Goal: Transaction & Acquisition: Purchase product/service

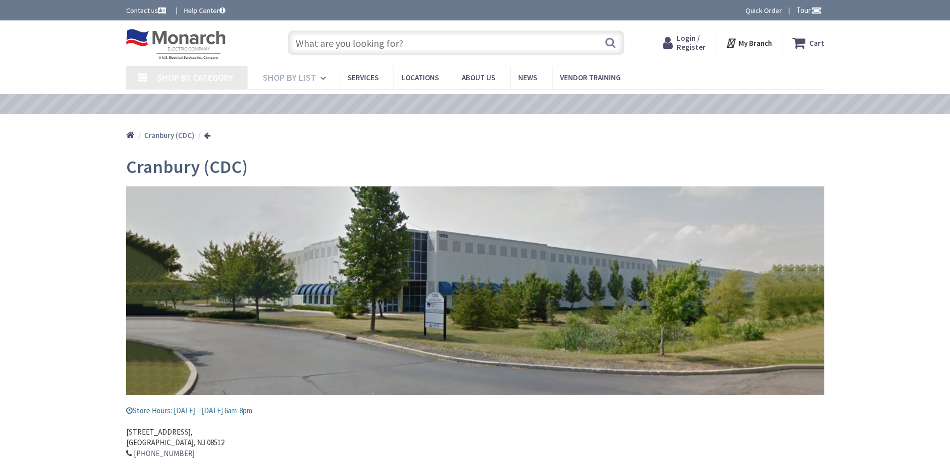
type input "[PERSON_NAME][GEOGRAPHIC_DATA], [GEOGRAPHIC_DATA]"
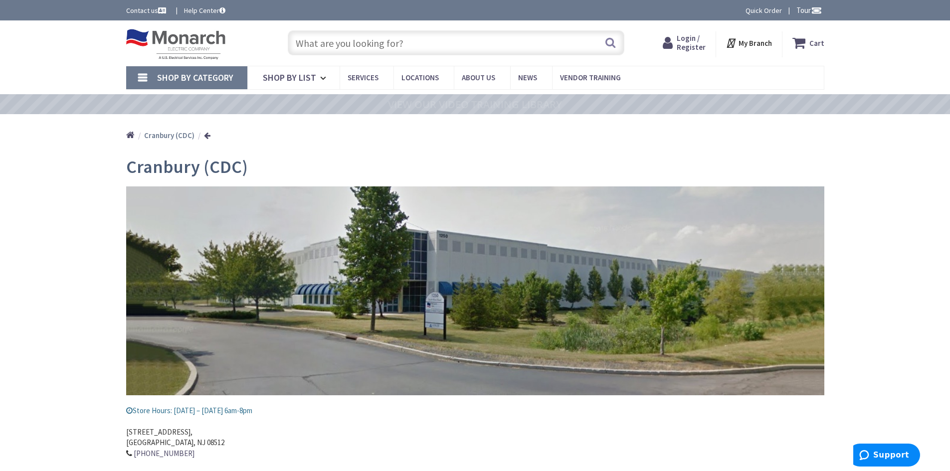
click at [315, 49] on input "text" at bounding box center [456, 42] width 337 height 25
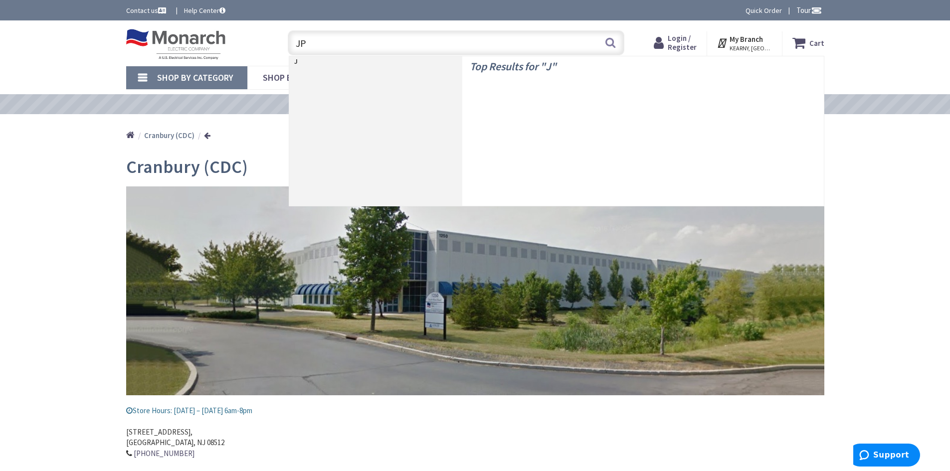
type input "JPS"
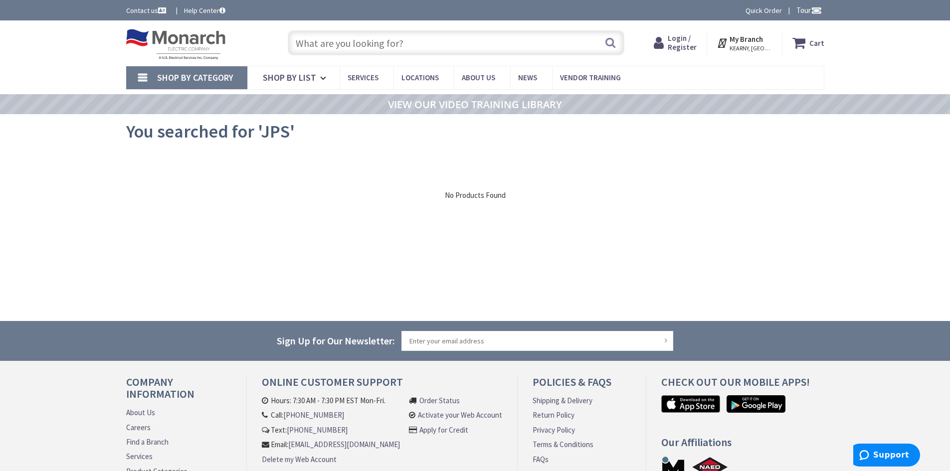
click at [317, 47] on input "text" at bounding box center [456, 42] width 337 height 25
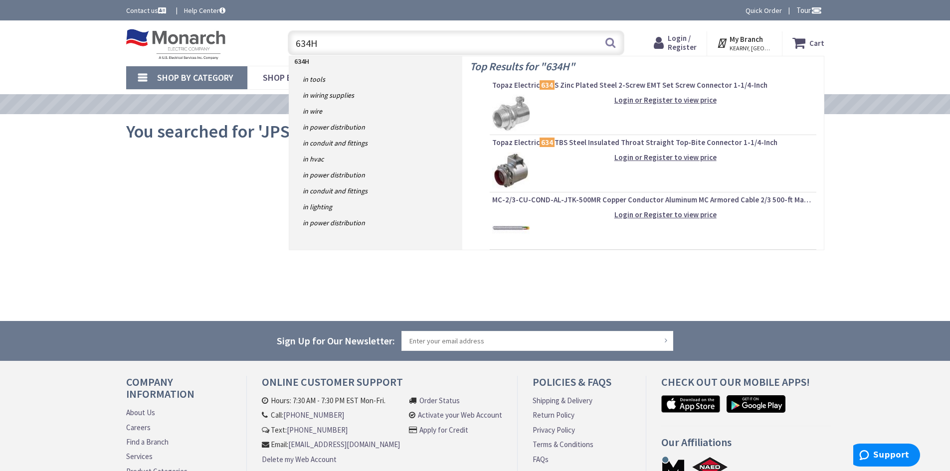
type input "634H."
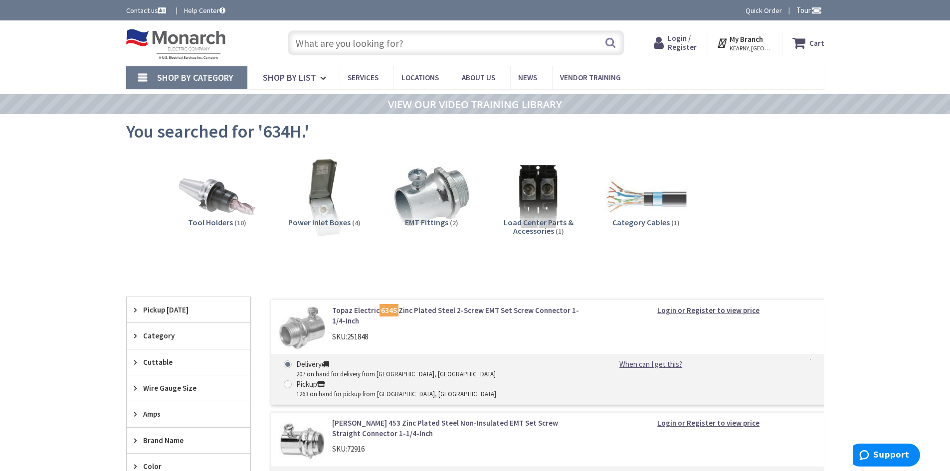
click at [337, 222] on span "Power Inlet Boxes" at bounding box center [319, 222] width 62 height 10
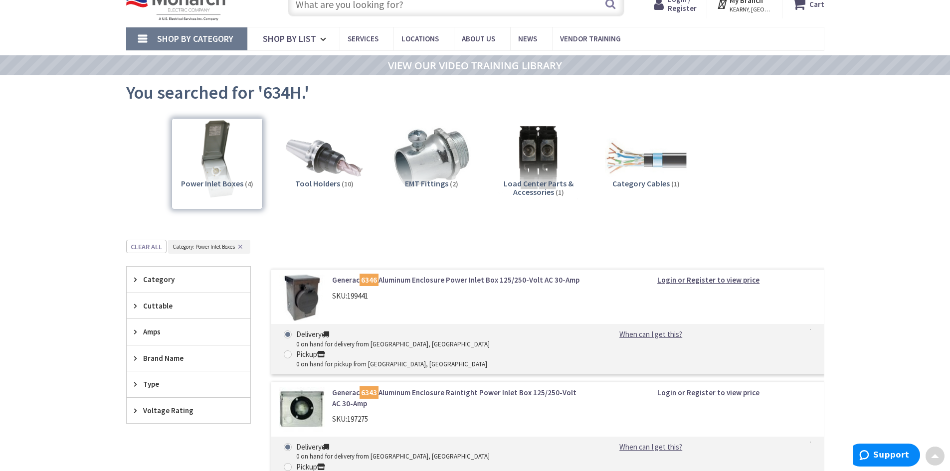
scroll to position [29, 0]
